Goal: Information Seeking & Learning: Learn about a topic

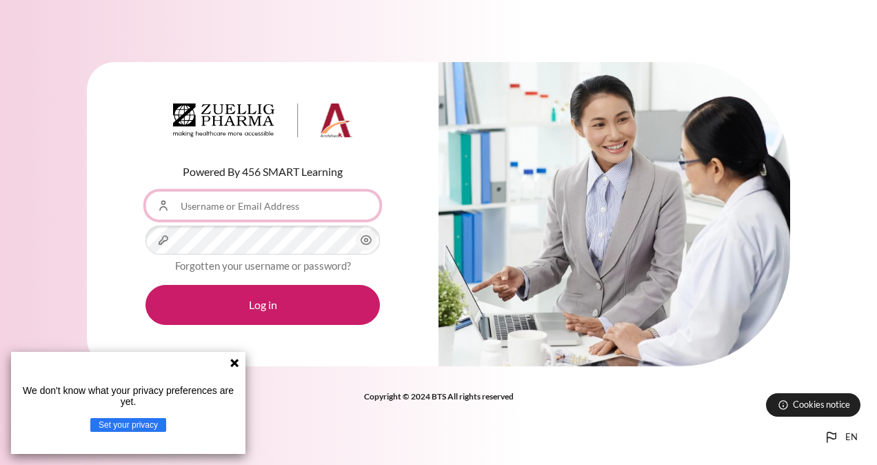
click at [222, 192] on input "Username or Email Address" at bounding box center [262, 205] width 234 height 29
type input "[EMAIL_ADDRESS][DOMAIN_NAME]"
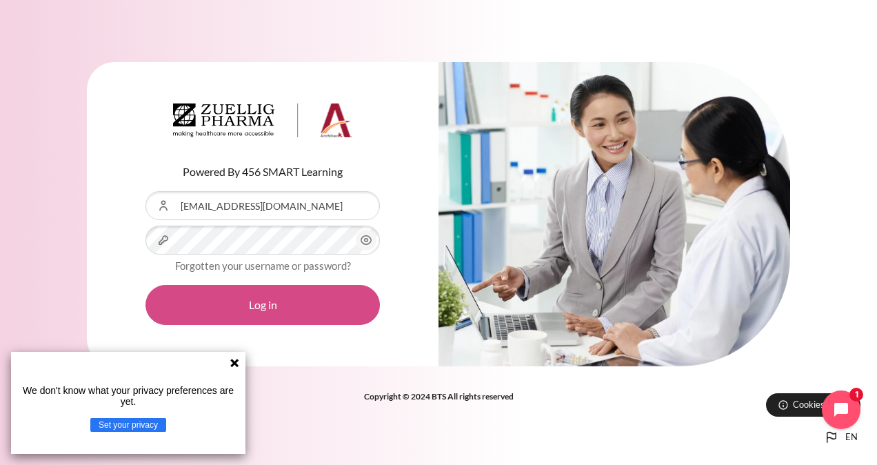
click at [255, 302] on button "Log in" at bounding box center [262, 305] width 234 height 40
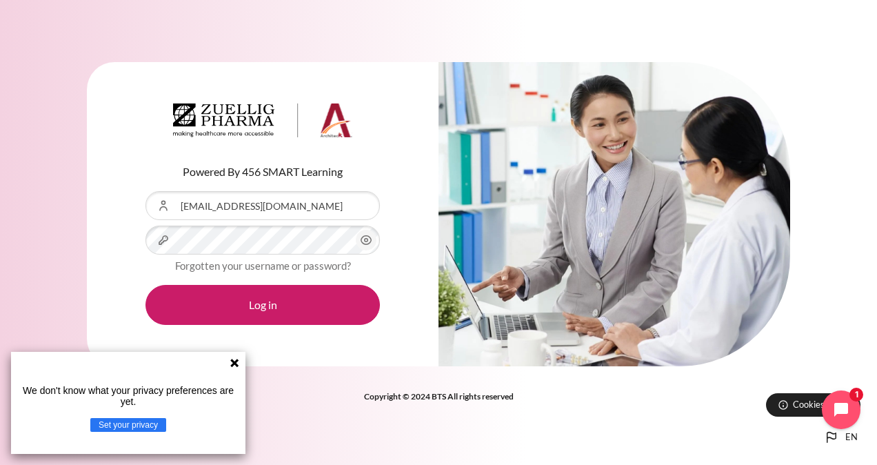
click at [235, 365] on icon at bounding box center [234, 362] width 11 height 11
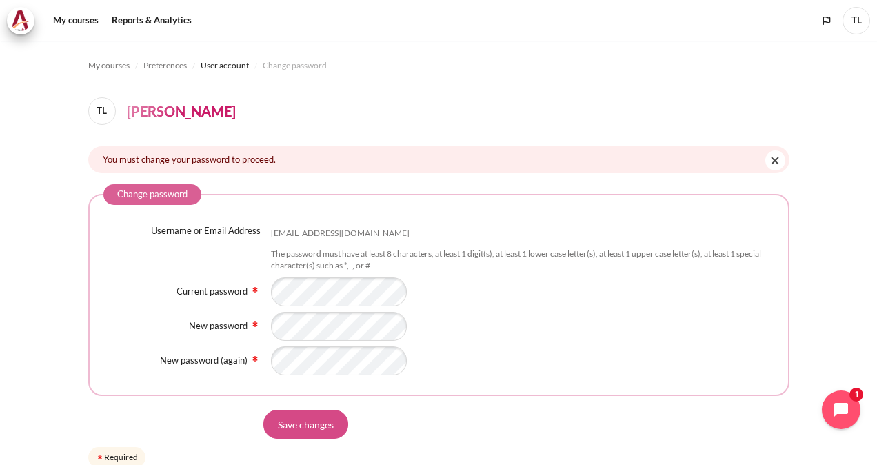
click at [313, 430] on input "Save changes" at bounding box center [305, 423] width 85 height 29
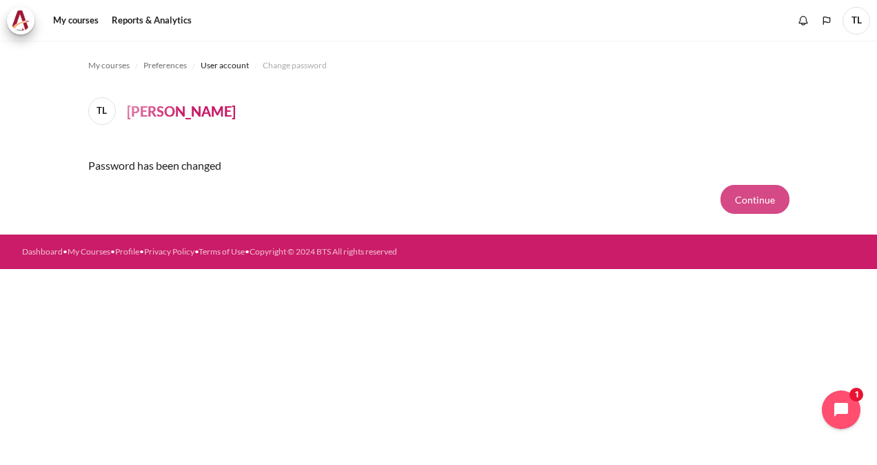
click at [733, 206] on button "Continue" at bounding box center [754, 199] width 69 height 29
click at [780, 204] on button "Continue" at bounding box center [754, 199] width 69 height 29
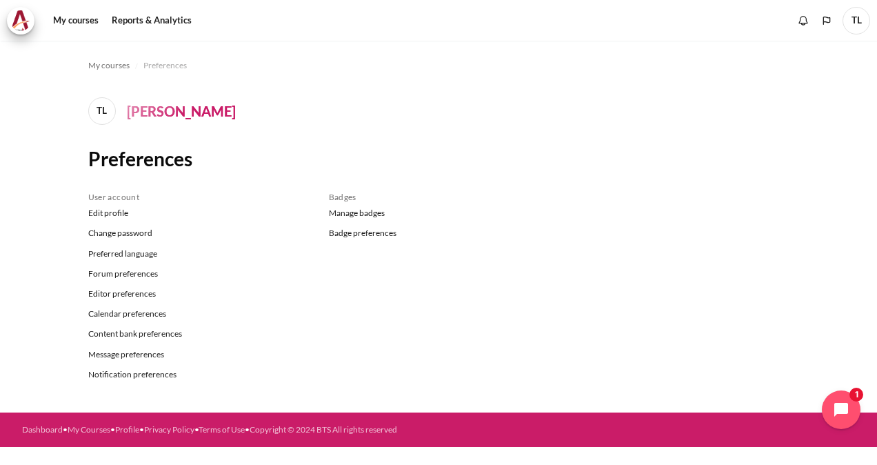
click at [155, 112] on h4 "[PERSON_NAME]" at bounding box center [181, 111] width 109 height 21
click at [119, 63] on span "My courses" at bounding box center [108, 65] width 41 height 12
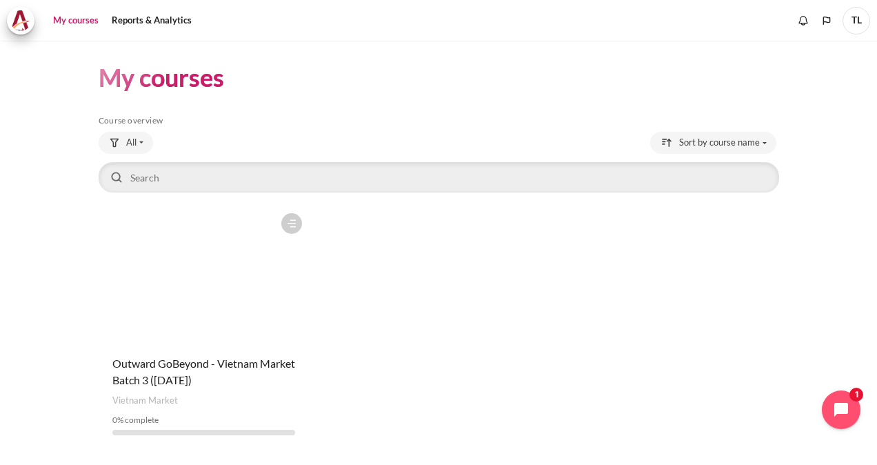
click at [247, 276] on figure "Content" at bounding box center [204, 275] width 210 height 138
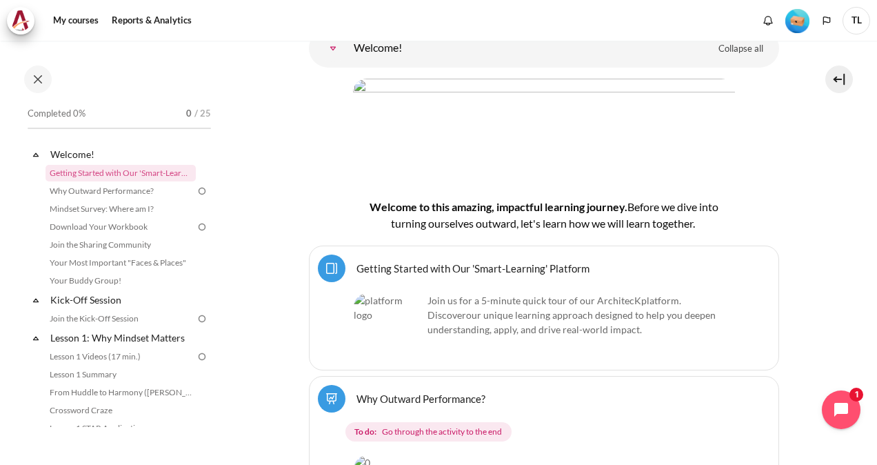
scroll to position [345, 0]
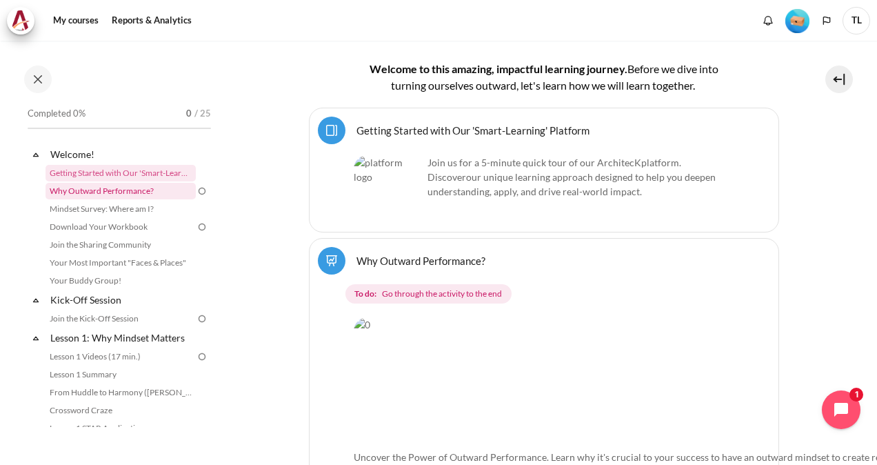
click at [103, 189] on link "Why Outward Performance?" at bounding box center [120, 191] width 150 height 17
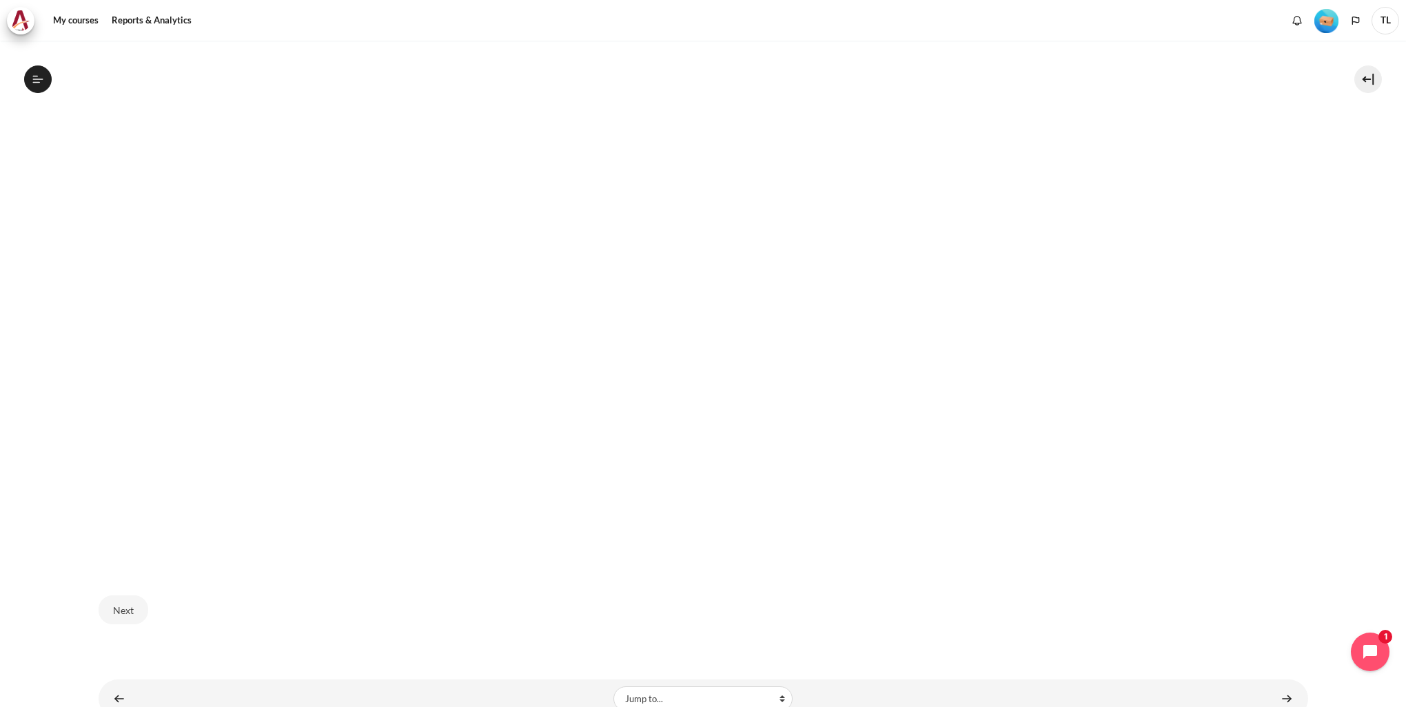
scroll to position [548, 0]
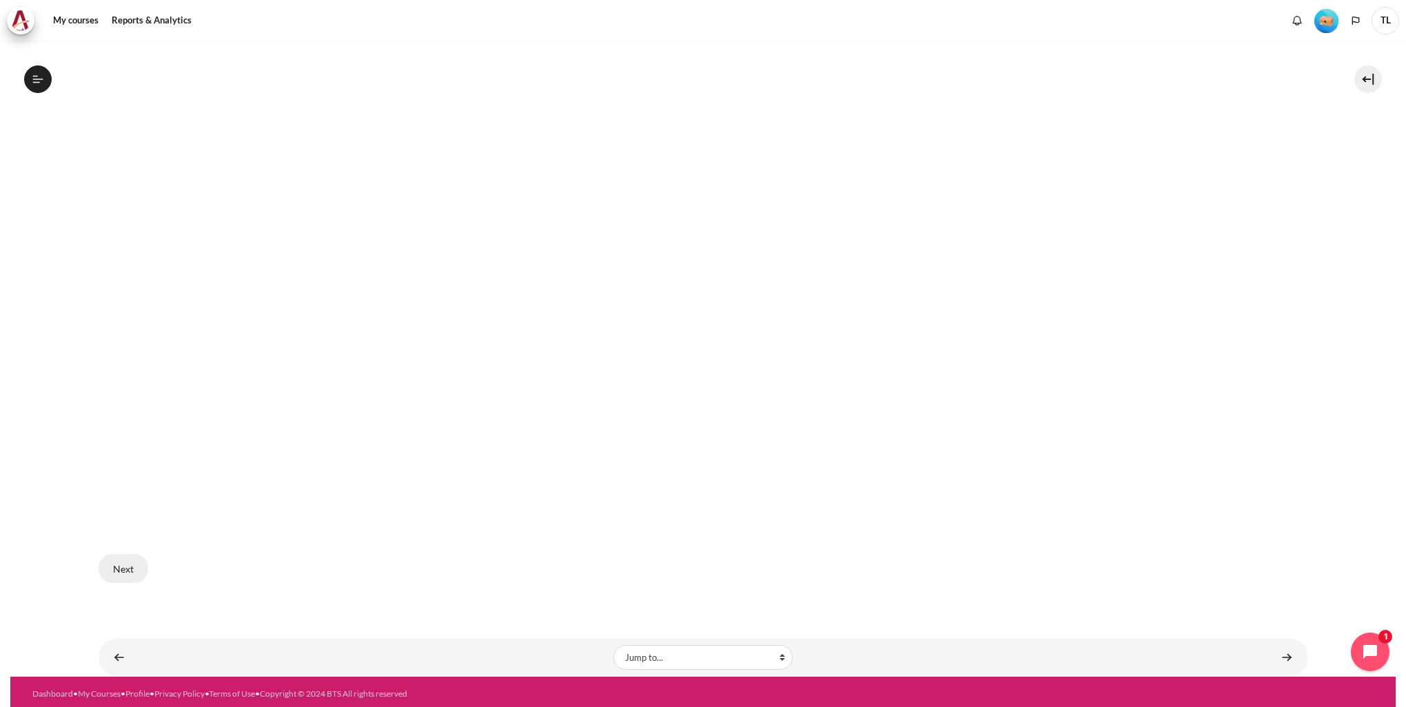
click at [124, 464] on button "Next" at bounding box center [124, 568] width 50 height 29
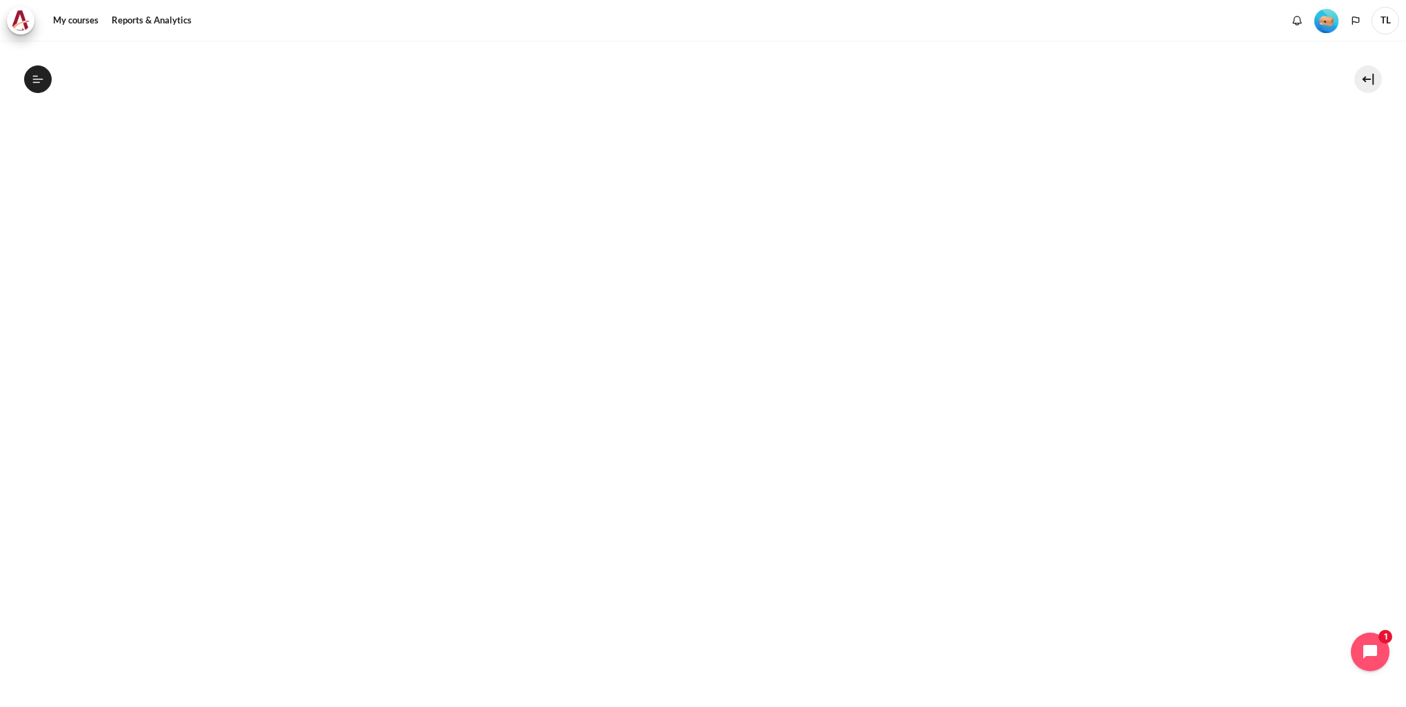
scroll to position [272, 0]
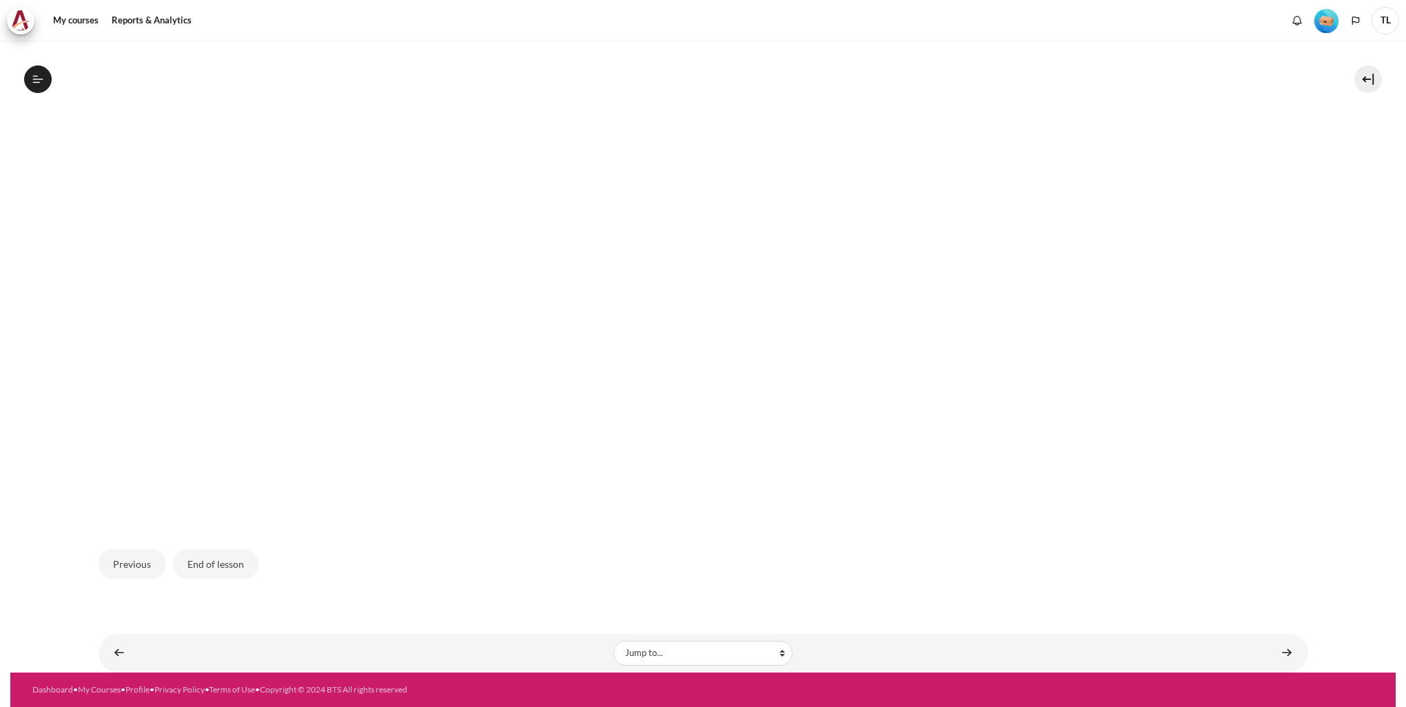
scroll to position [394, 0]
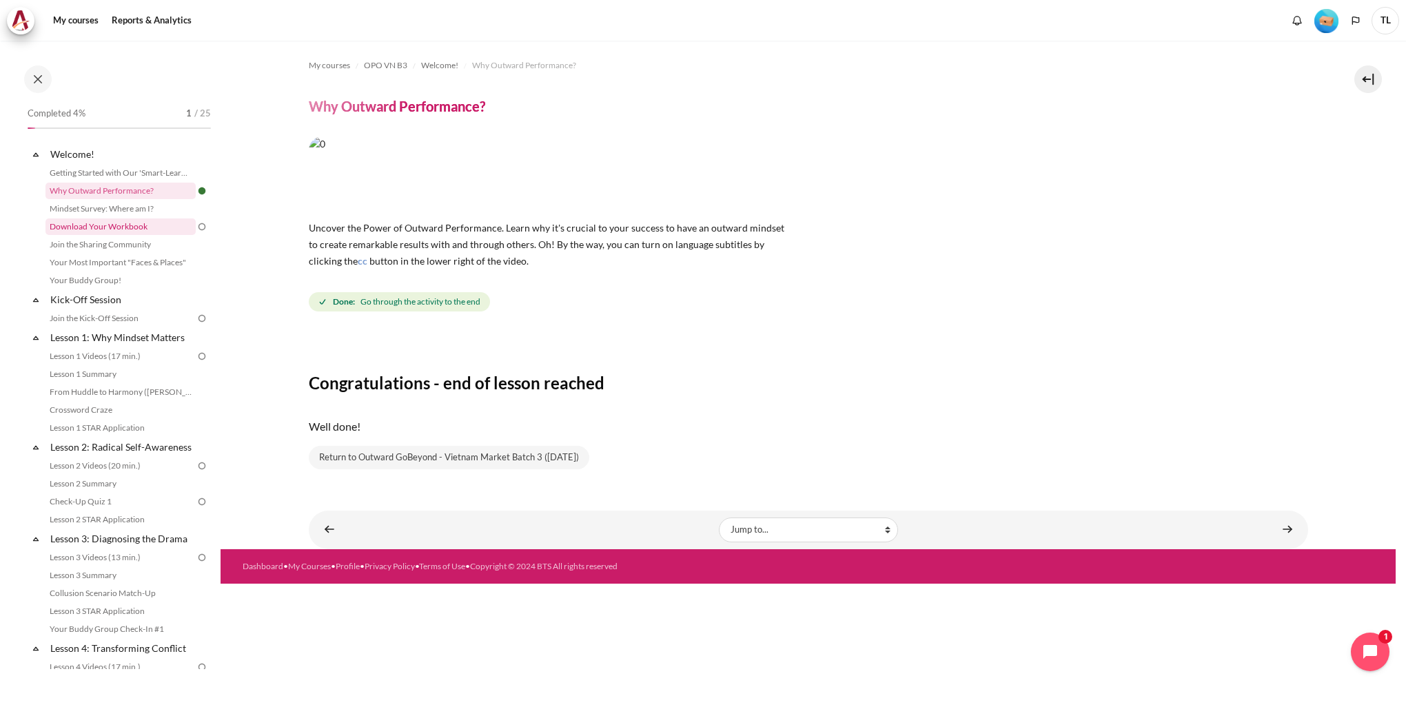
click at [89, 219] on link "Download Your Workbook" at bounding box center [120, 227] width 150 height 17
click at [97, 210] on link "Mindset Survey: Where am I?" at bounding box center [120, 209] width 150 height 17
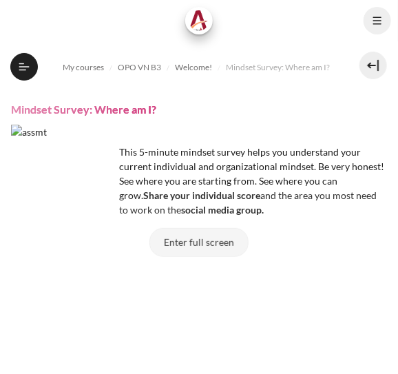
click at [201, 242] on button "Enter full screen" at bounding box center [199, 242] width 99 height 29
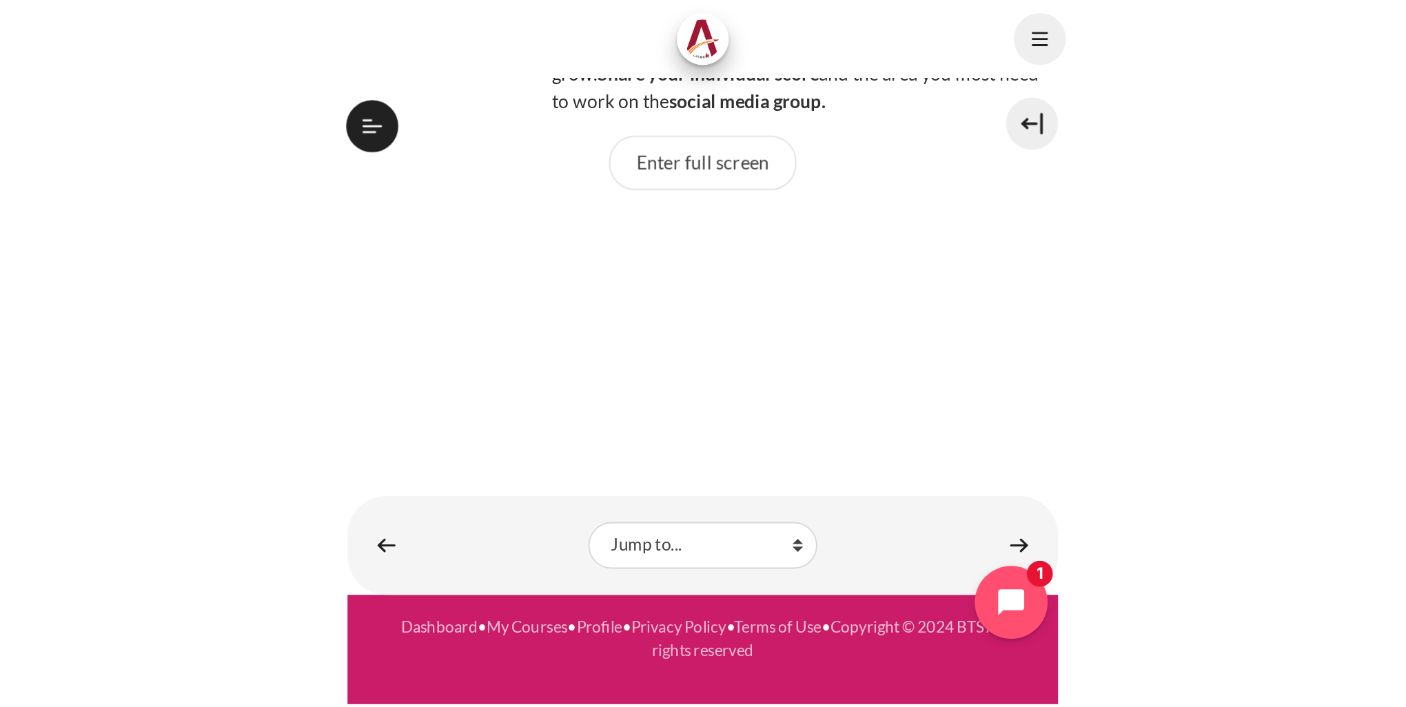
scroll to position [166, 0]
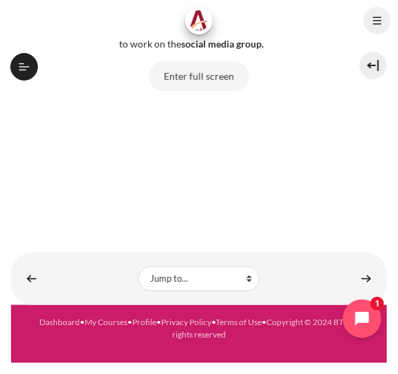
click at [210, 79] on button "Enter full screen" at bounding box center [199, 76] width 99 height 29
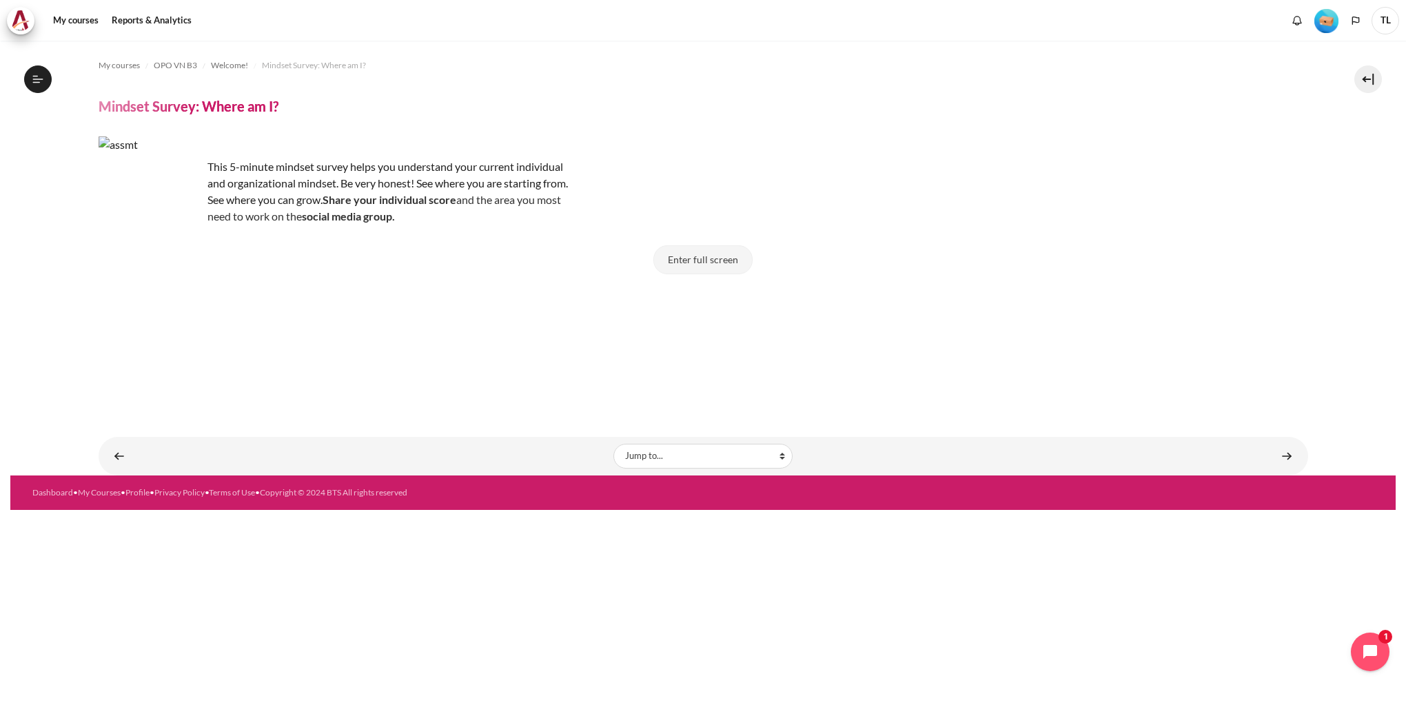
click at [398, 266] on button "Enter full screen" at bounding box center [702, 259] width 99 height 29
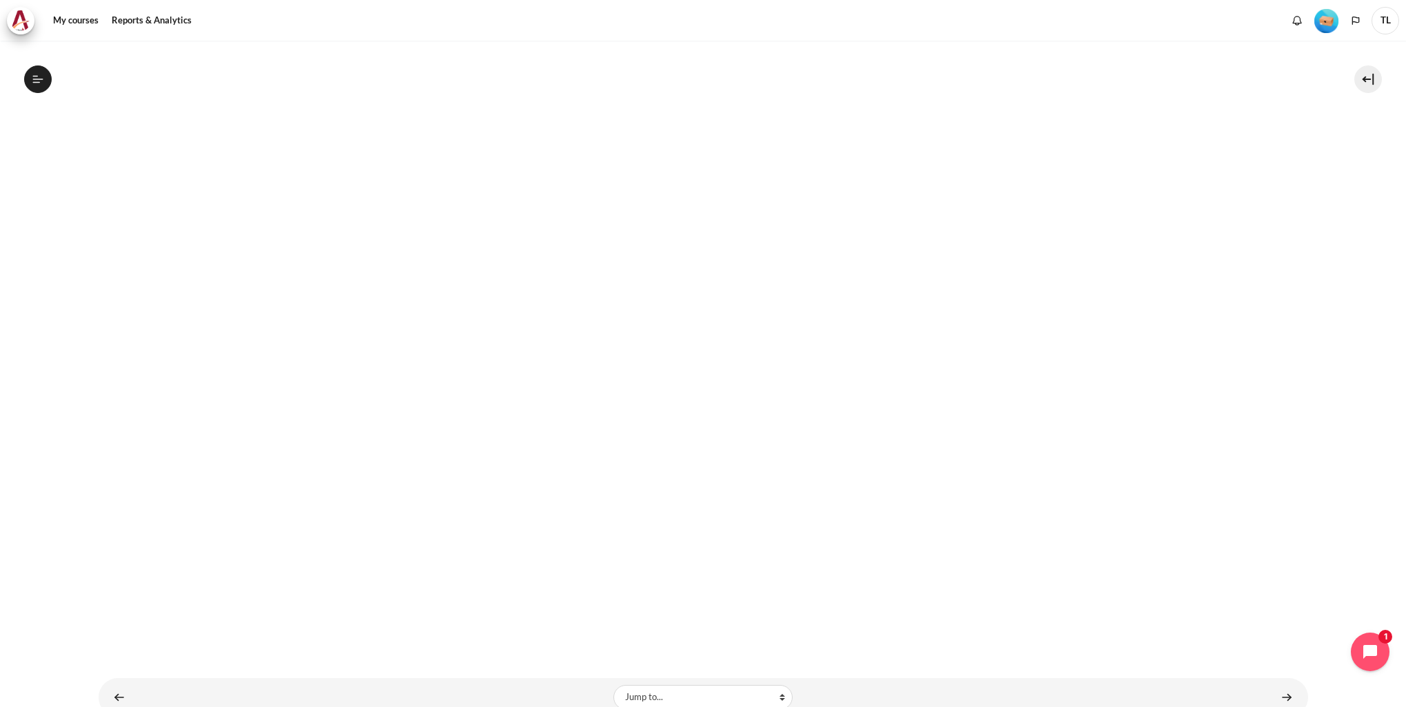
scroll to position [325, 0]
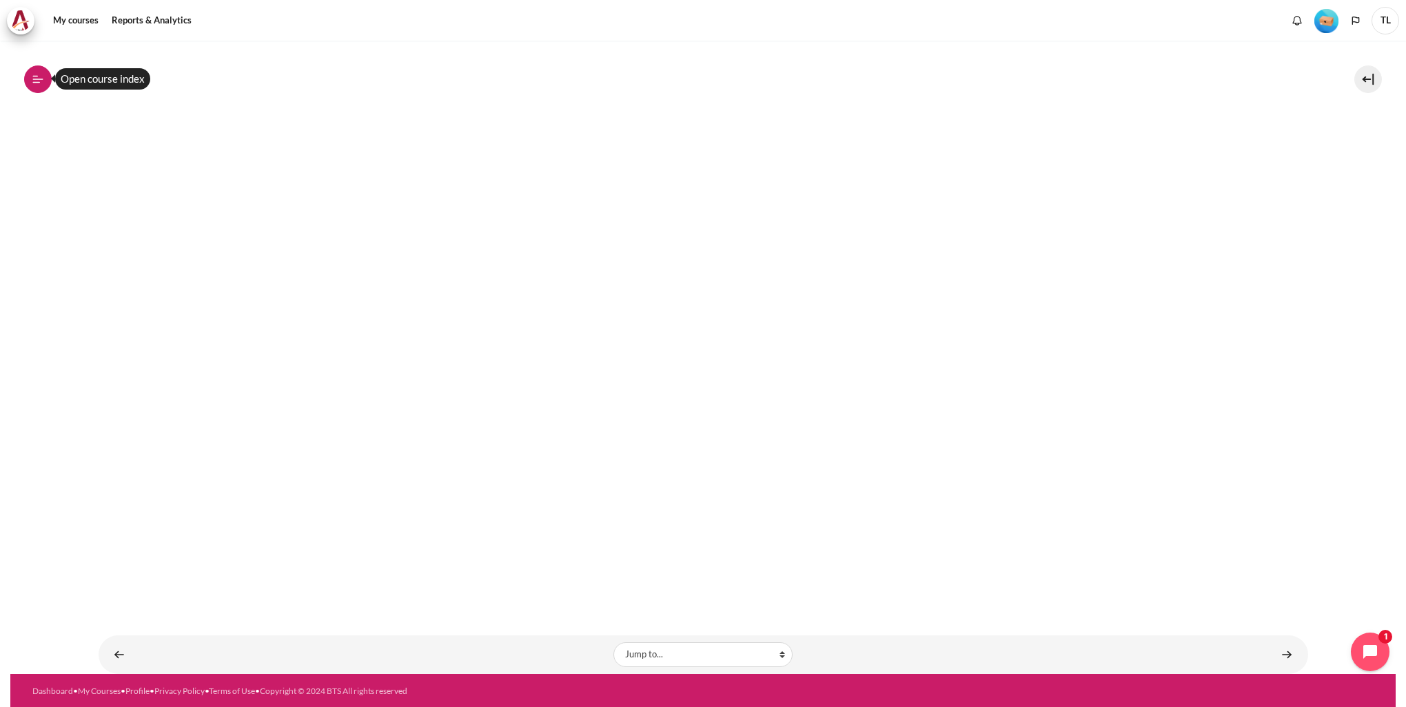
click at [41, 83] on icon at bounding box center [38, 79] width 12 height 12
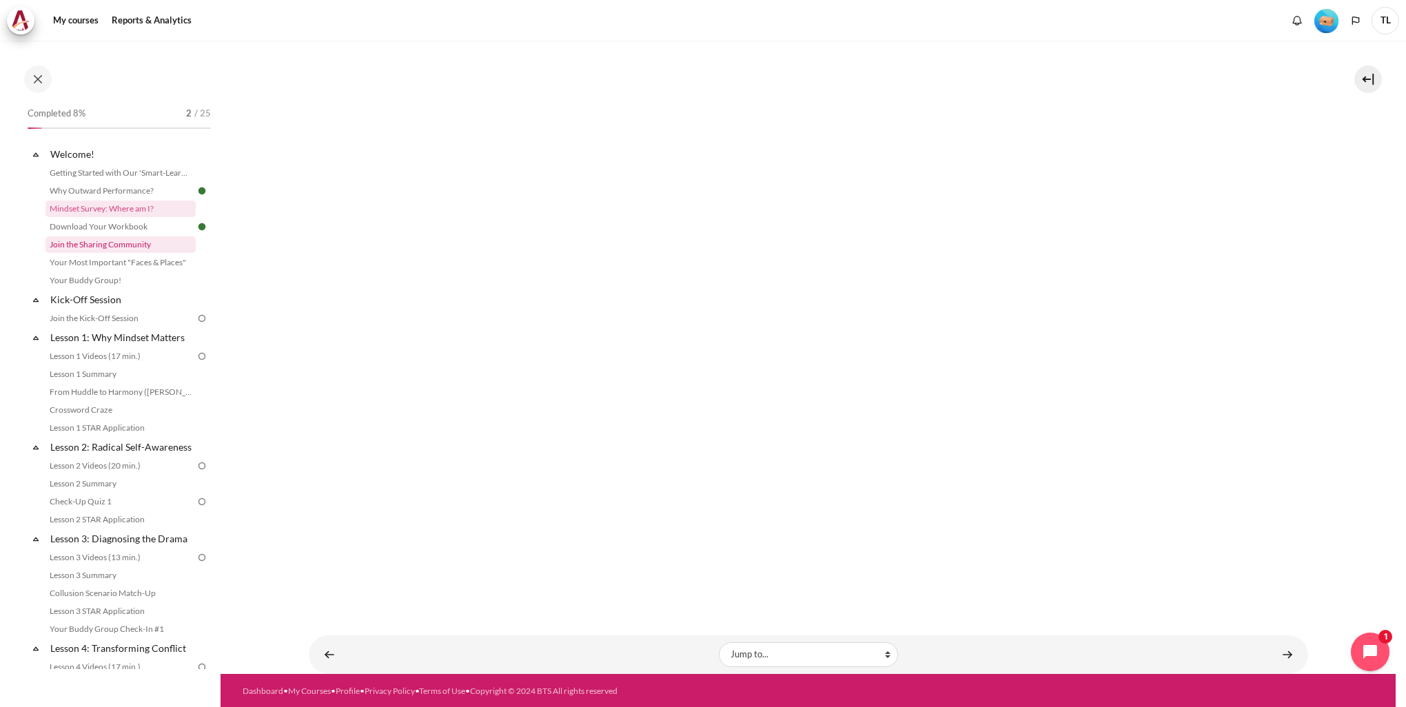
click at [101, 250] on link "Join the Sharing Community" at bounding box center [120, 244] width 150 height 17
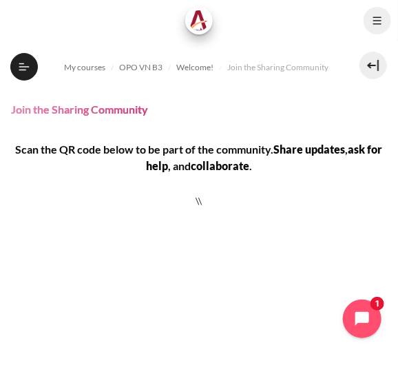
click at [364, 64] on button at bounding box center [374, 66] width 28 height 28
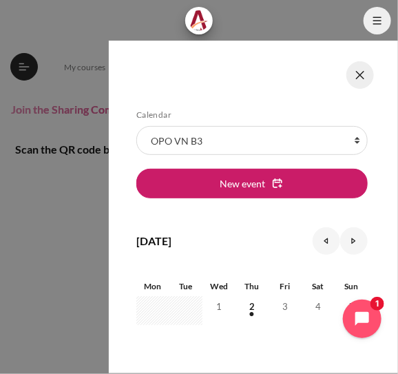
click at [367, 71] on button at bounding box center [361, 75] width 28 height 28
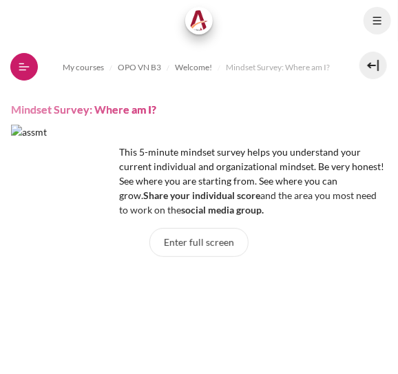
click at [19, 63] on icon at bounding box center [24, 67] width 12 height 12
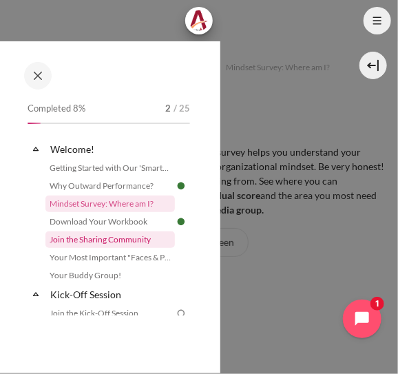
click at [94, 245] on link "Join the Sharing Community" at bounding box center [110, 240] width 130 height 17
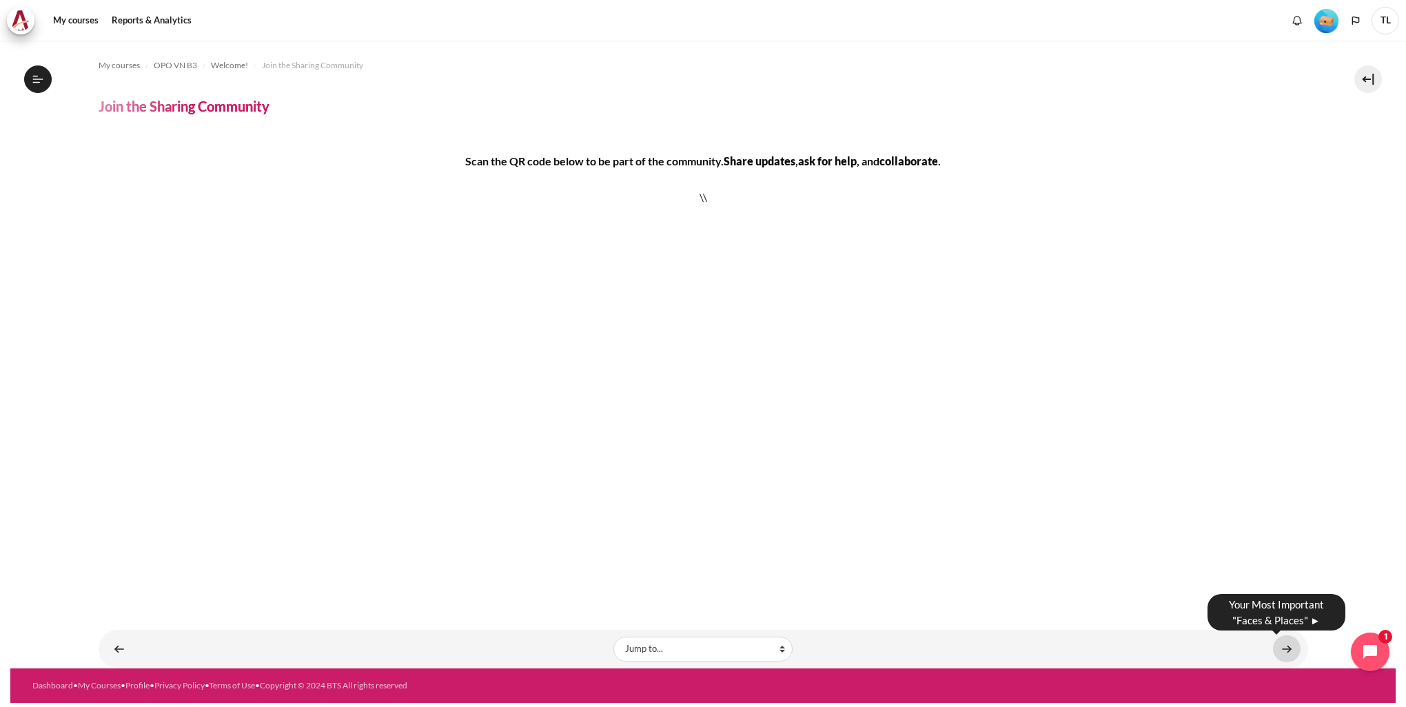
click at [398, 374] on link "Content" at bounding box center [1287, 649] width 28 height 27
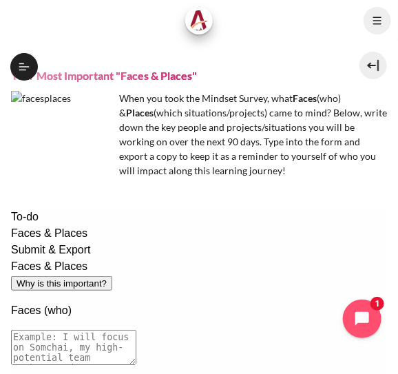
scroll to position [31, 0]
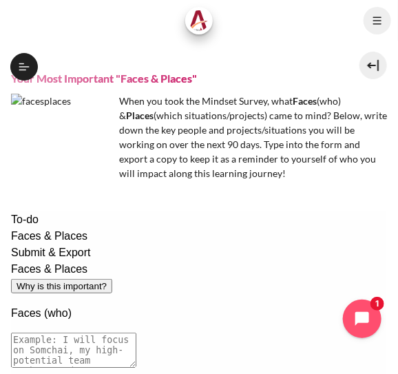
click at [123, 332] on textarea at bounding box center [72, 349] width 125 height 35
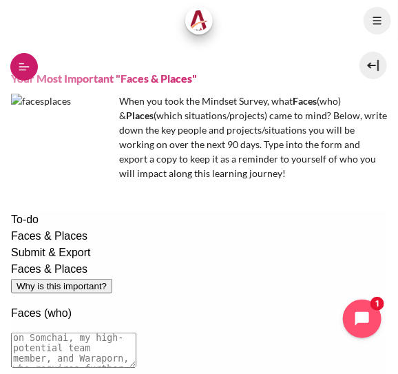
click at [19, 71] on icon at bounding box center [24, 67] width 12 height 12
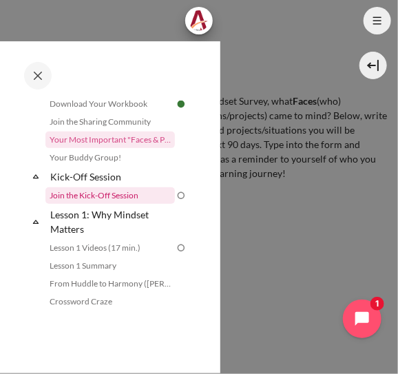
scroll to position [187, 0]
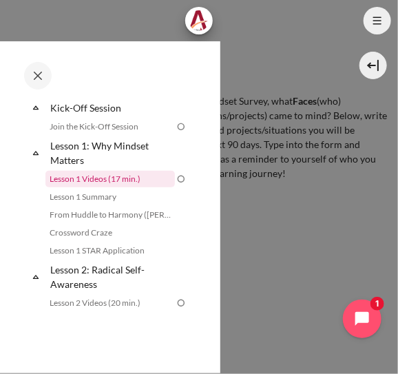
click at [109, 179] on link "Lesson 1 Videos (17 min.)" at bounding box center [110, 179] width 130 height 17
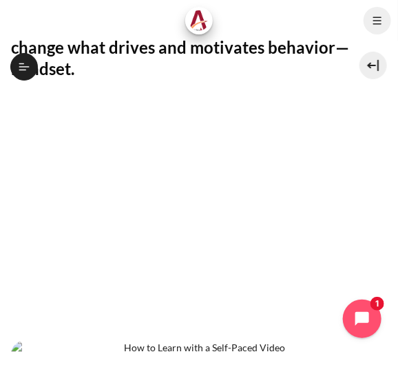
scroll to position [518, 0]
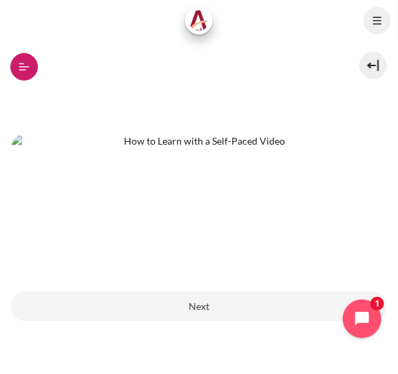
click at [22, 65] on icon at bounding box center [24, 67] width 12 height 12
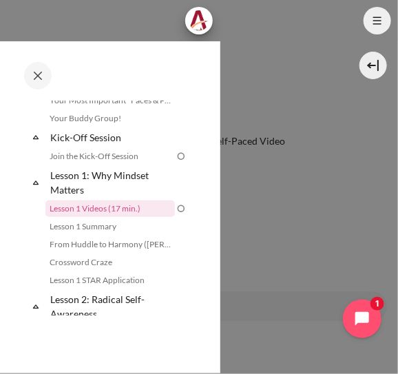
click at [287, 282] on div at bounding box center [199, 187] width 398 height 374
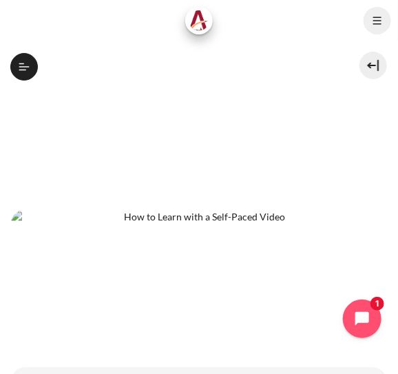
scroll to position [649, 0]
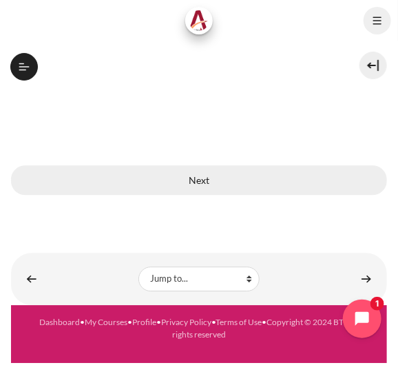
click at [210, 184] on button "Next" at bounding box center [199, 179] width 376 height 29
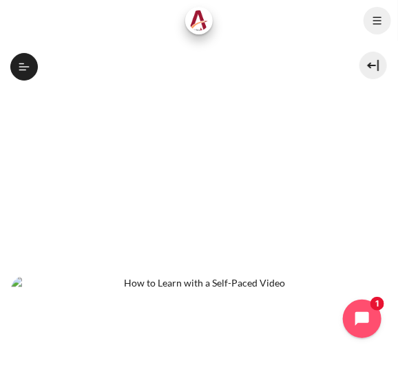
scroll to position [374, 0]
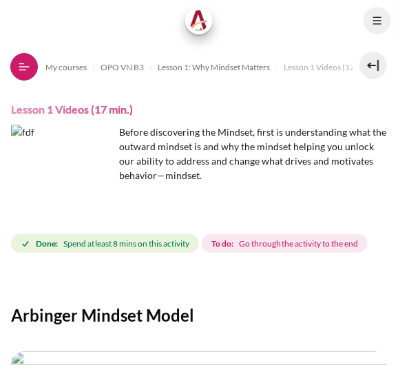
click at [30, 63] on icon at bounding box center [24, 67] width 12 height 12
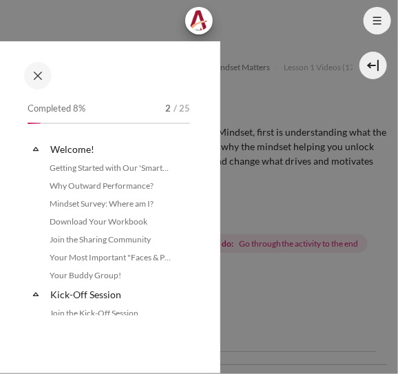
scroll to position [157, 0]
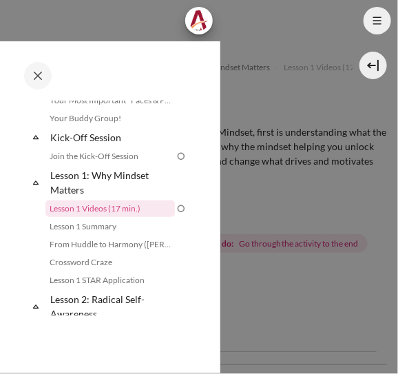
click at [254, 212] on div at bounding box center [199, 187] width 398 height 374
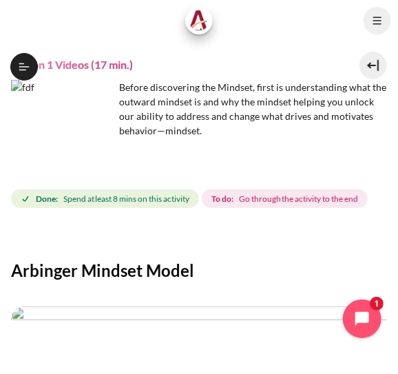
scroll to position [69, 0]
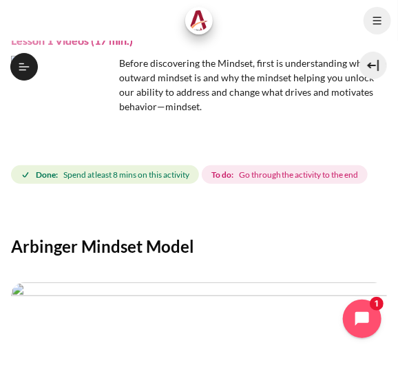
click at [285, 181] on span "Go through the activity to the end" at bounding box center [299, 175] width 120 height 12
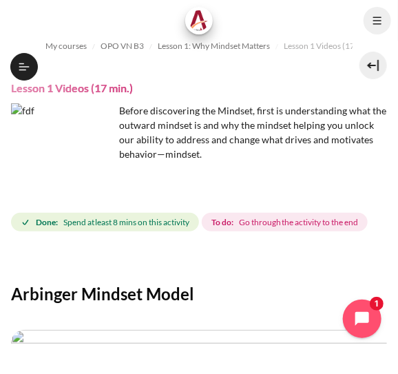
scroll to position [0, 0]
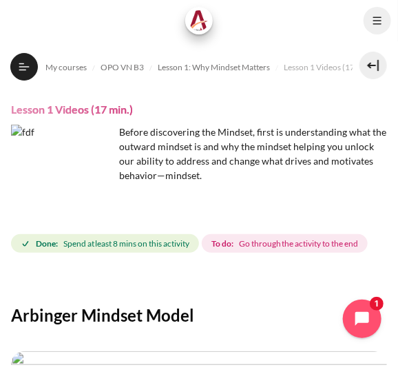
click at [97, 217] on img "Content" at bounding box center [62, 176] width 103 height 103
click at [102, 209] on img "Content" at bounding box center [62, 176] width 103 height 103
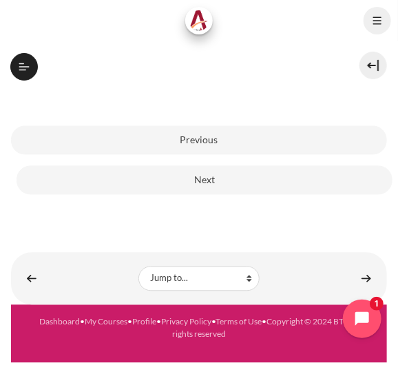
scroll to position [472, 0]
click at [205, 183] on button "Next" at bounding box center [205, 180] width 376 height 29
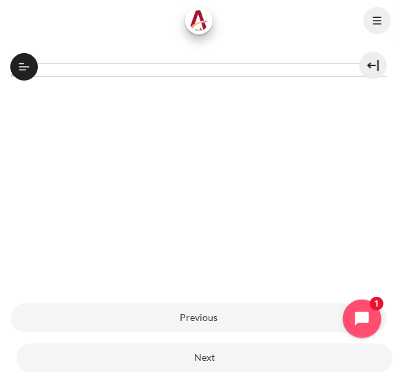
scroll to position [265, 0]
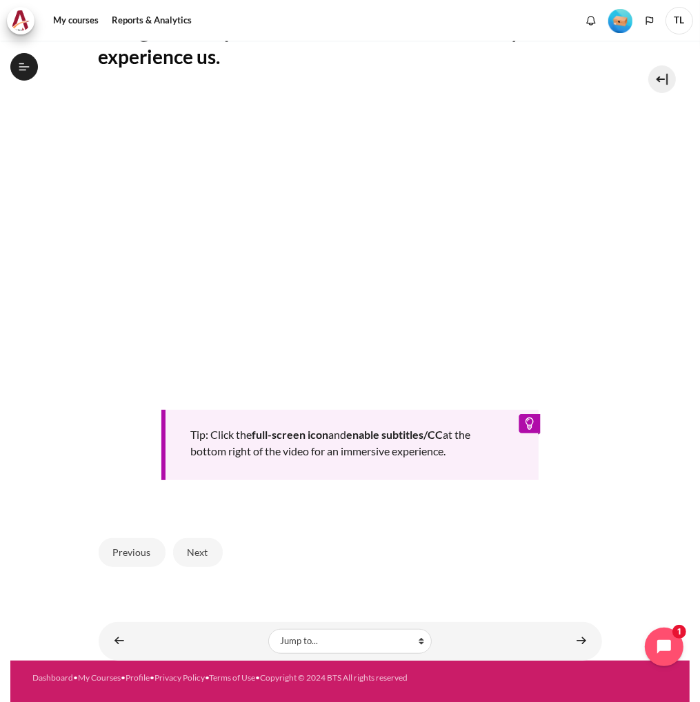
scroll to position [342, 0]
click at [181, 374] on button "Next" at bounding box center [198, 553] width 50 height 29
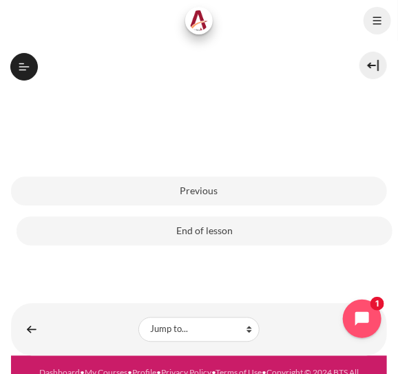
scroll to position [334, 0]
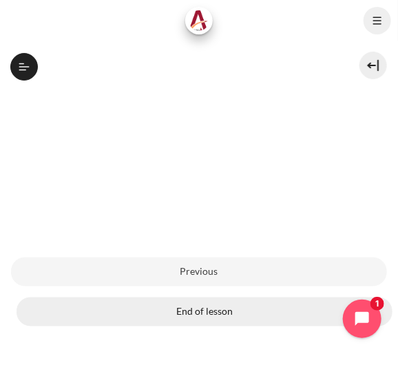
click at [236, 317] on button "End of lesson" at bounding box center [205, 312] width 376 height 29
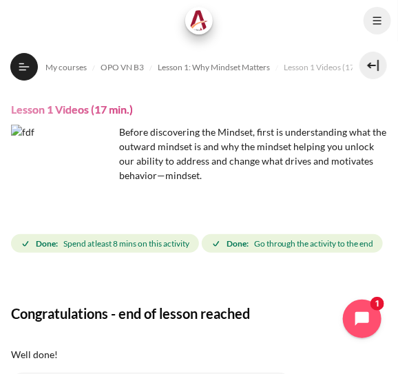
scroll to position [69, 0]
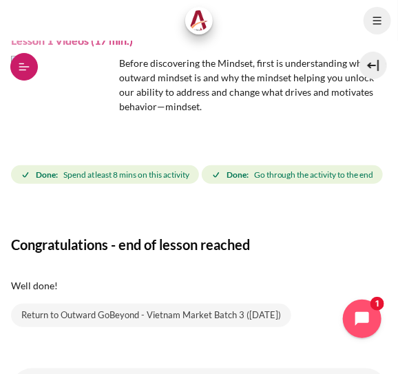
click at [23, 66] on icon at bounding box center [24, 66] width 10 height 1
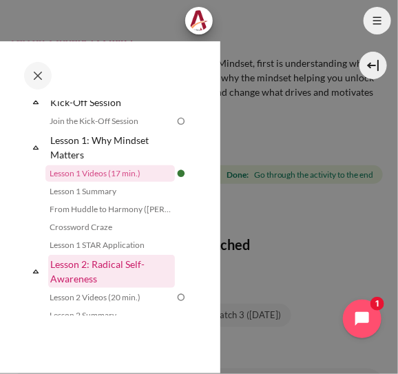
scroll to position [226, 0]
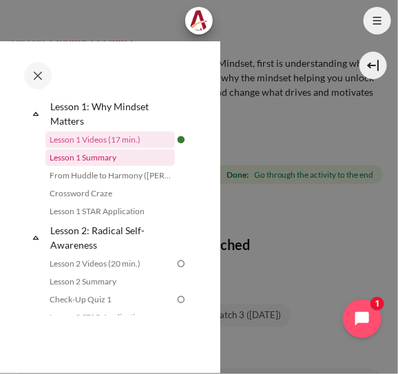
click at [105, 157] on link "Lesson 1 Summary" at bounding box center [110, 158] width 130 height 17
